Goal: Task Accomplishment & Management: Use online tool/utility

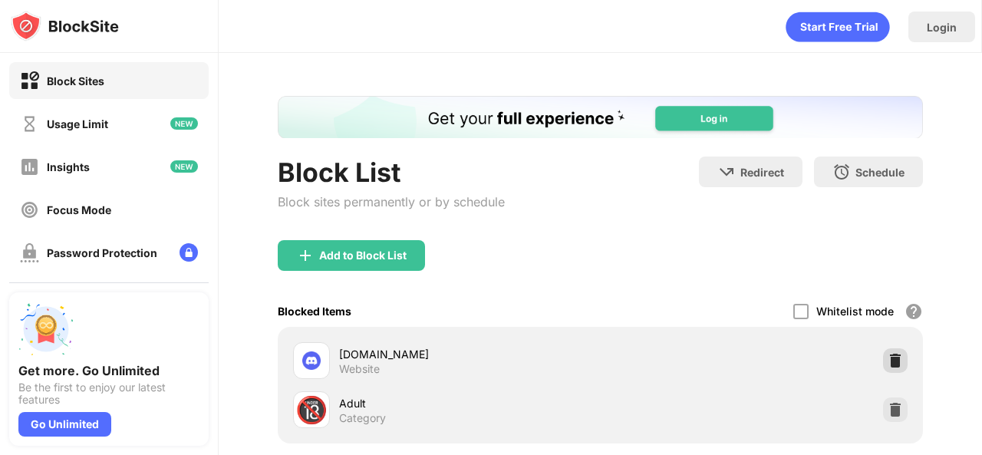
click at [889, 353] on img at bounding box center [894, 360] width 15 height 15
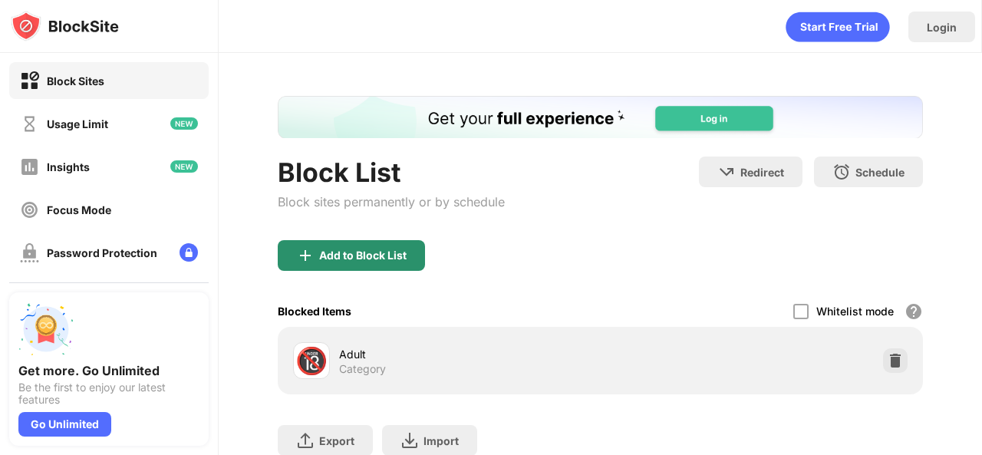
click at [375, 240] on div "Add to Block List" at bounding box center [351, 255] width 147 height 31
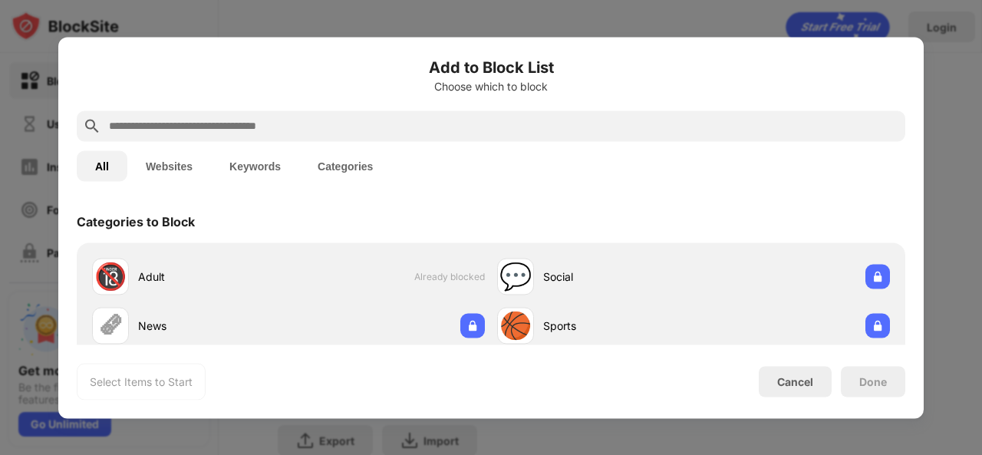
click at [457, 128] on input "text" at bounding box center [502, 126] width 791 height 18
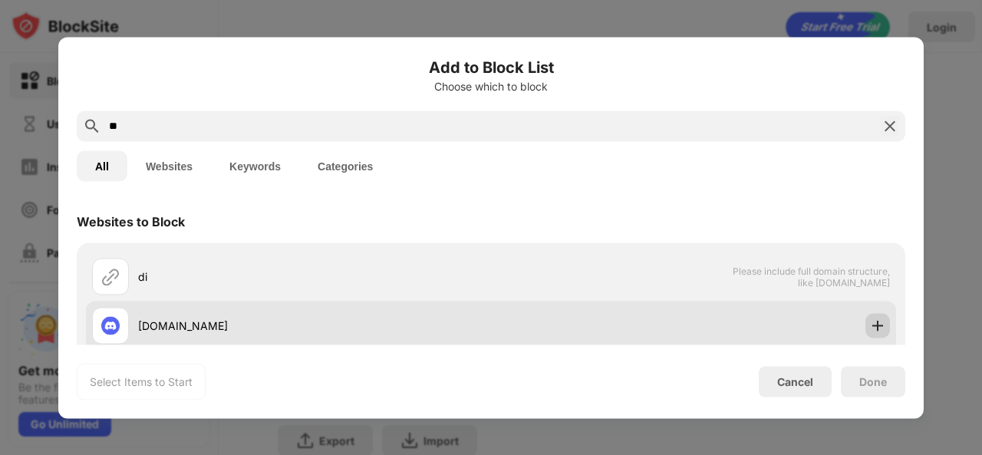
type input "**"
click at [870, 331] on img at bounding box center [877, 324] width 15 height 15
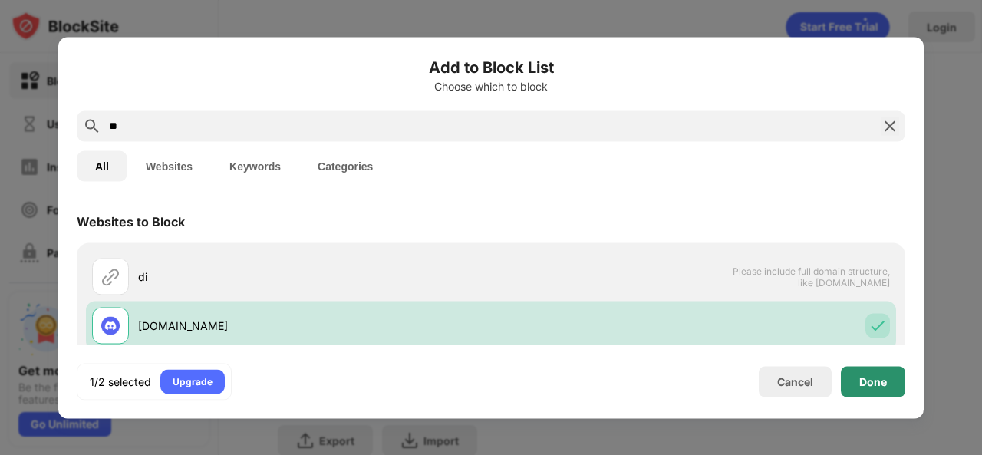
click at [870, 380] on div "Done" at bounding box center [873, 381] width 28 height 12
